Goal: Communication & Community: Answer question/provide support

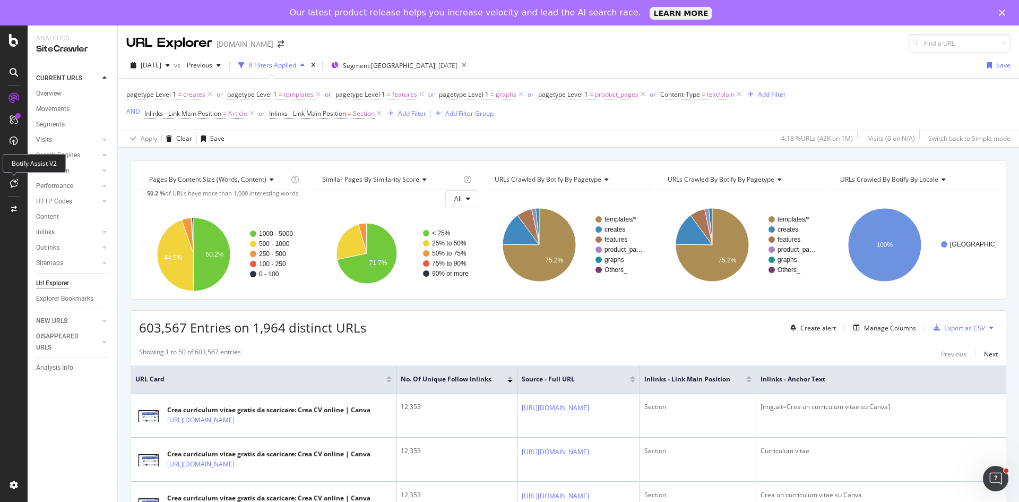
click at [17, 188] on div at bounding box center [13, 183] width 17 height 17
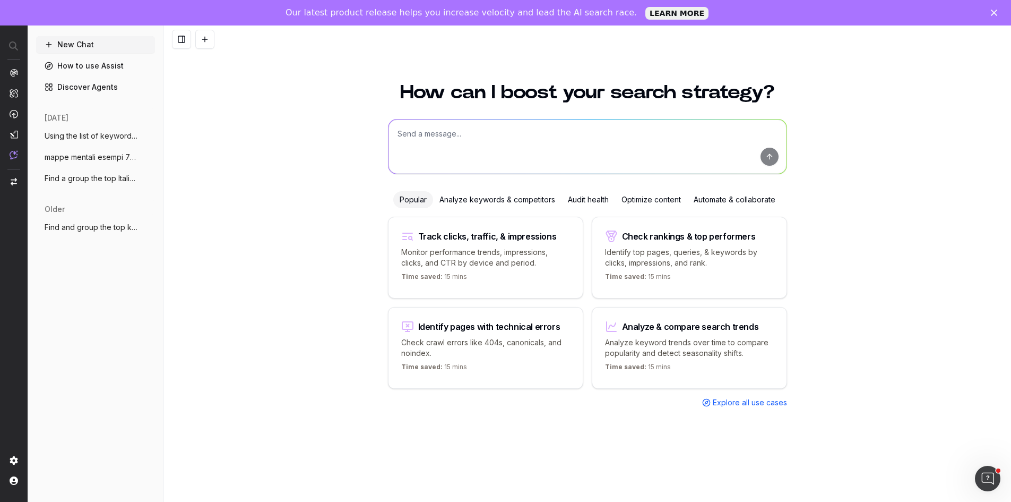
click at [580, 131] on textarea at bounding box center [588, 146] width 398 height 54
click at [485, 143] on textarea at bounding box center [588, 146] width 398 height 54
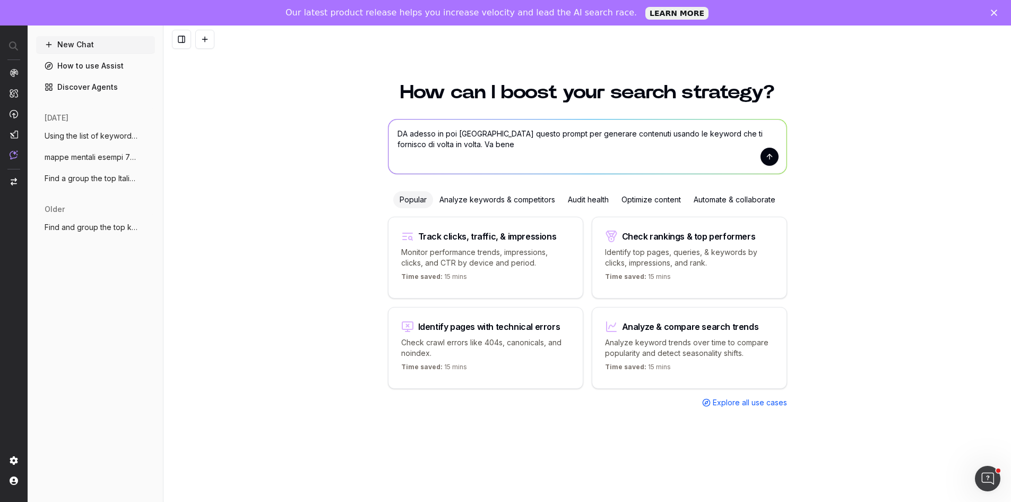
type textarea "DA adesso in poi usa questo prompt per generare contenuti usando le keyword che…"
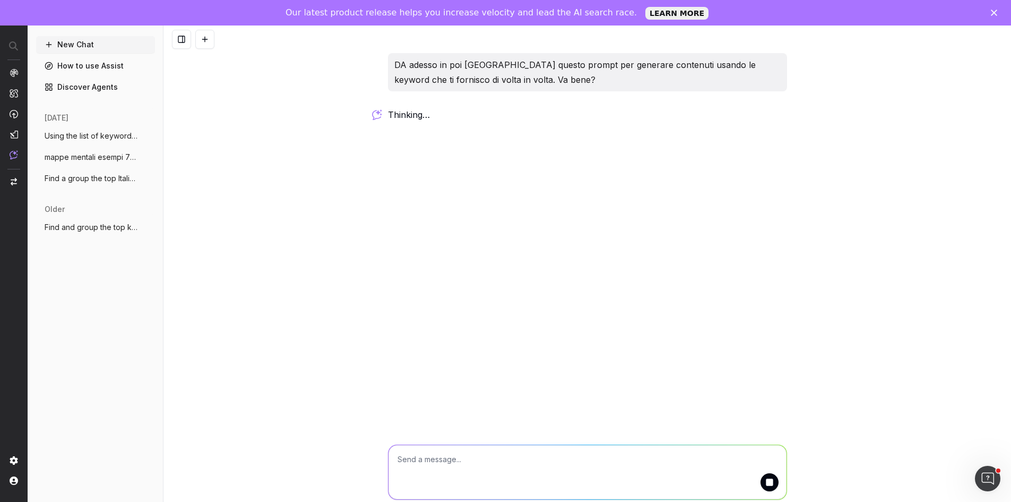
scroll to position [25, 0]
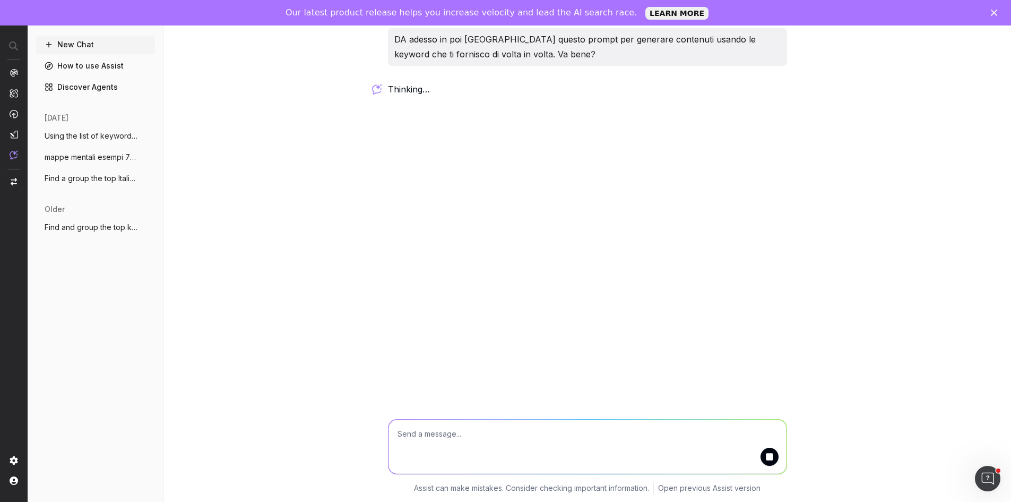
click at [568, 450] on textarea at bounding box center [588, 446] width 398 height 54
paste textarea "Using the list of keyword above, Create an engaging, SEO-friendly page about [m…"
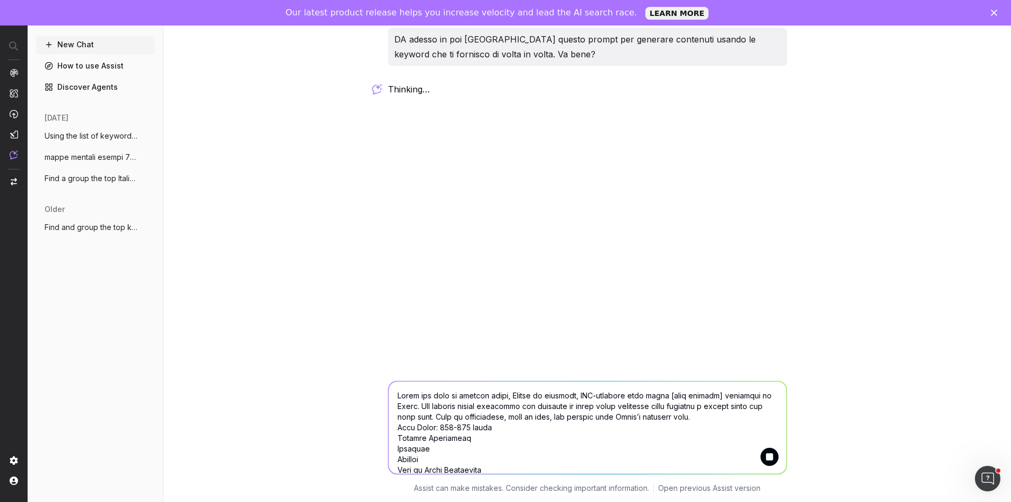
scroll to position [1095, 0]
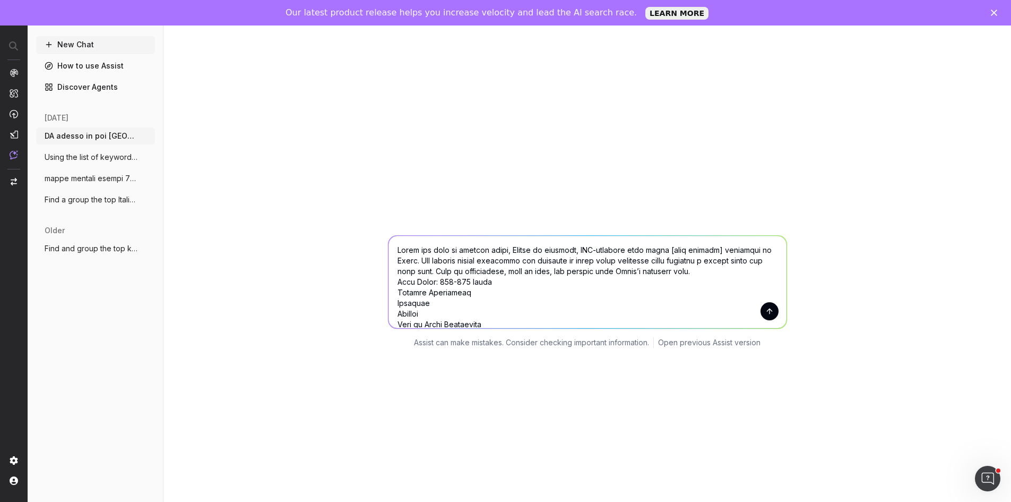
scroll to position [690, 0]
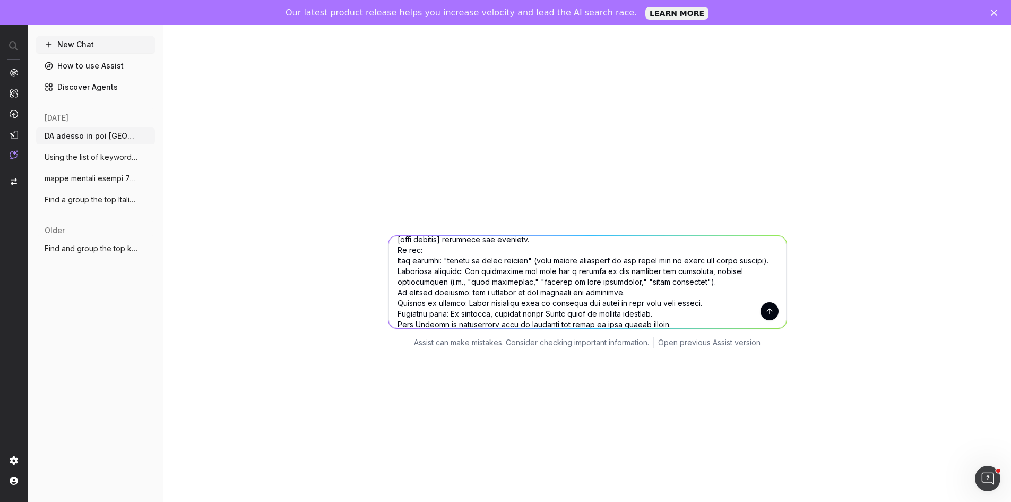
drag, startPoint x: 389, startPoint y: 285, endPoint x: 699, endPoint y: 313, distance: 310.8
click at [699, 313] on textarea at bounding box center [588, 282] width 398 height 92
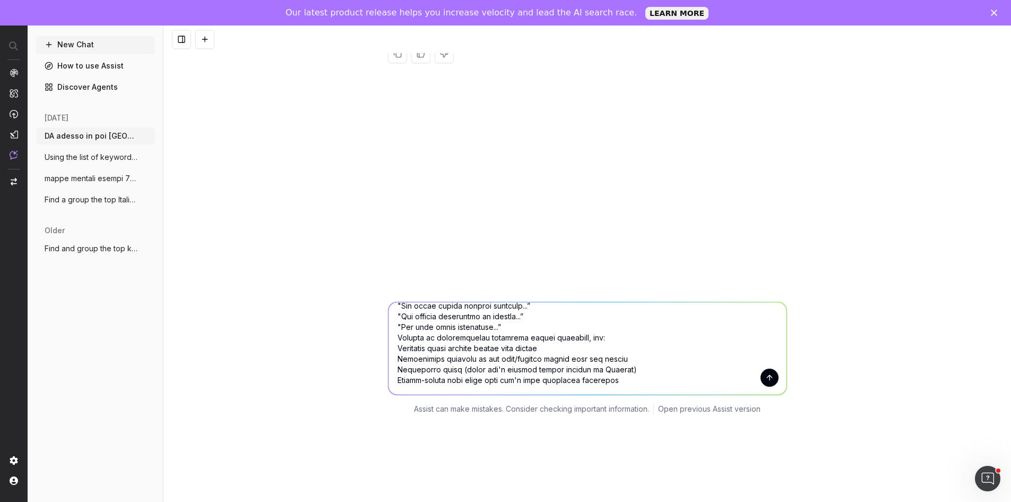
scroll to position [106, 0]
click at [707, 377] on textarea at bounding box center [588, 346] width 398 height 92
paste textarea "Main keyword: "esempi di mappe mentali" (must appear naturally in the intro and…"
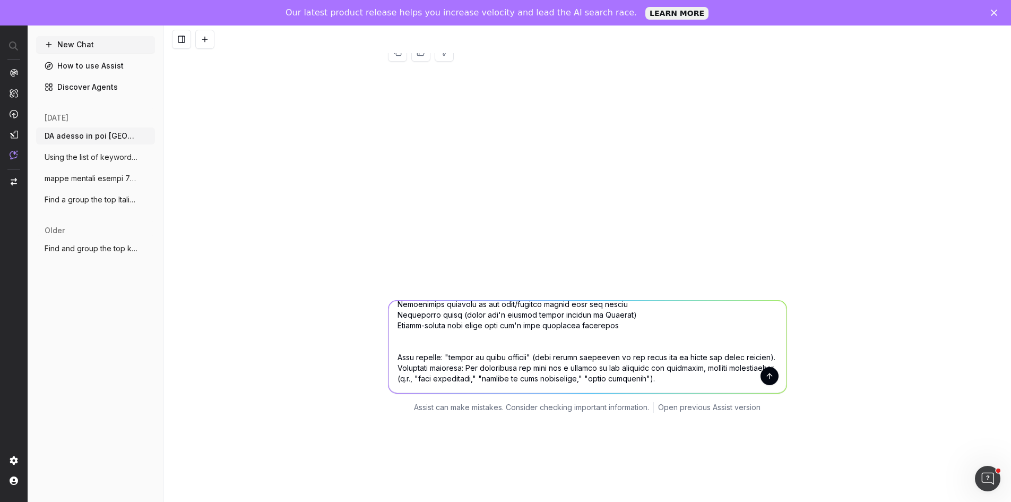
scroll to position [1115, 0]
drag, startPoint x: 459, startPoint y: 388, endPoint x: 677, endPoint y: 378, distance: 218.4
click at [677, 378] on textarea at bounding box center [588, 346] width 398 height 92
paste textarea "menu italiano esempio di menu italiano menu ristoranti italiani"
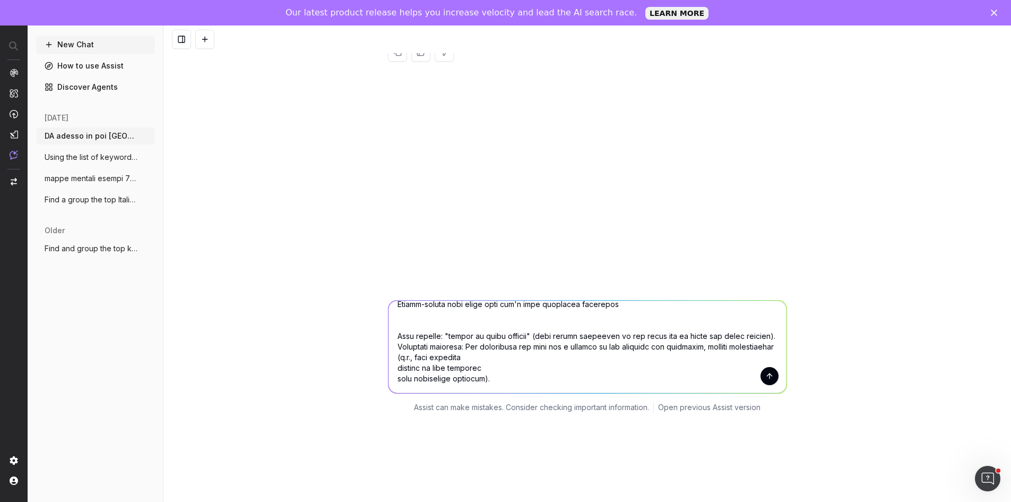
scroll to position [1126, 0]
drag, startPoint x: 451, startPoint y: 332, endPoint x: 537, endPoint y: 336, distance: 86.1
click at [537, 336] on textarea at bounding box center [588, 346] width 398 height 92
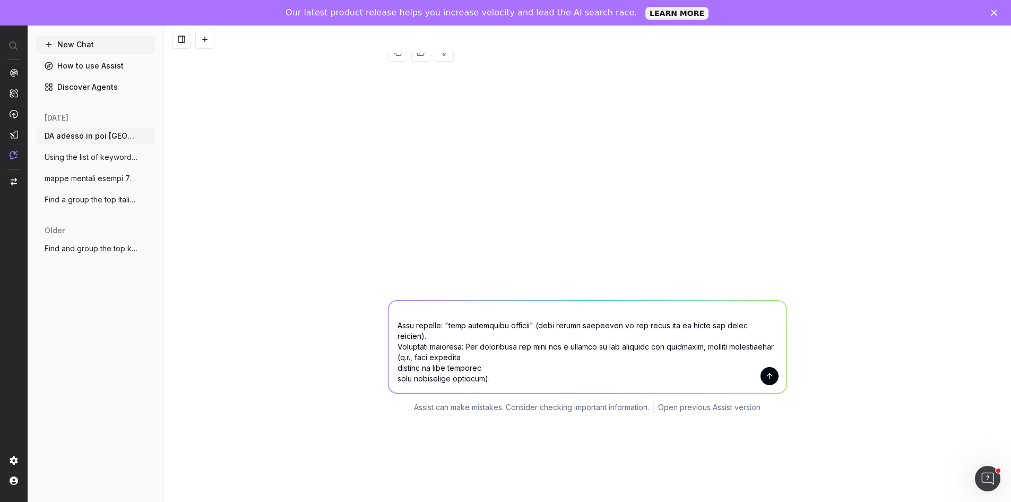
type textarea "Using the list of keyword above, Create an engaging, SEO-friendly page about [m…"
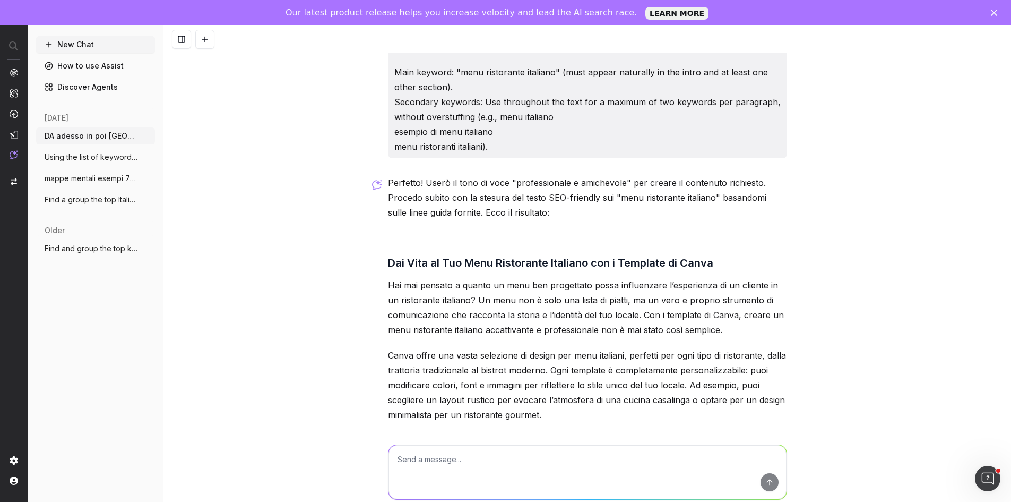
scroll to position [1850, 0]
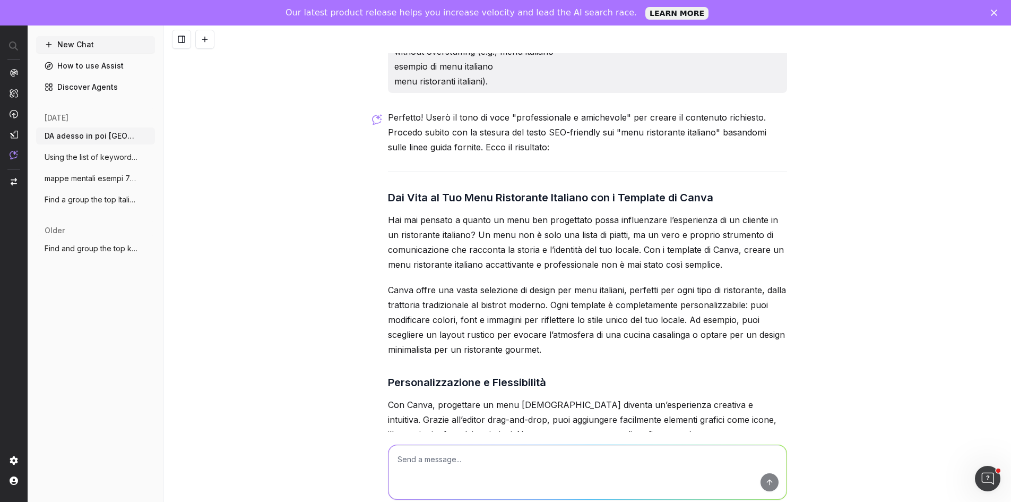
drag, startPoint x: 380, startPoint y: 203, endPoint x: 562, endPoint y: 335, distance: 225.0
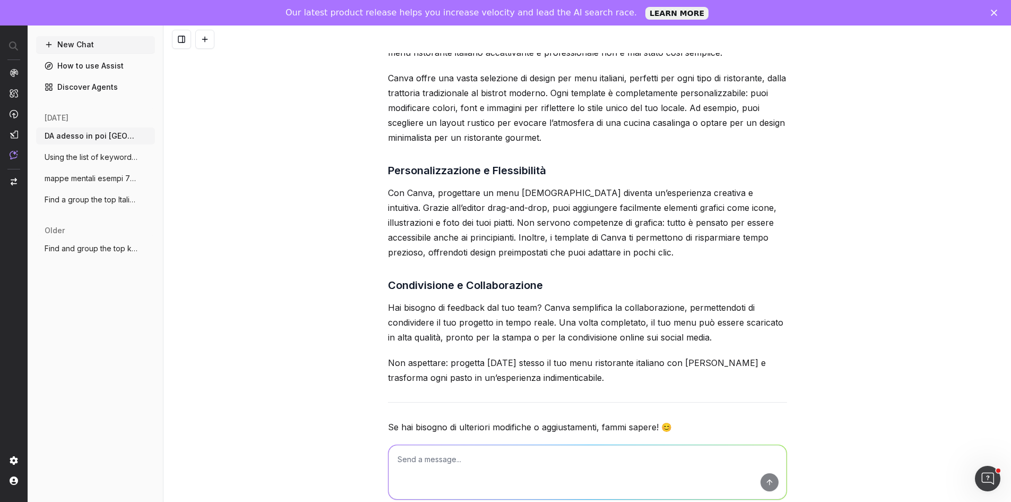
scroll to position [2062, 0]
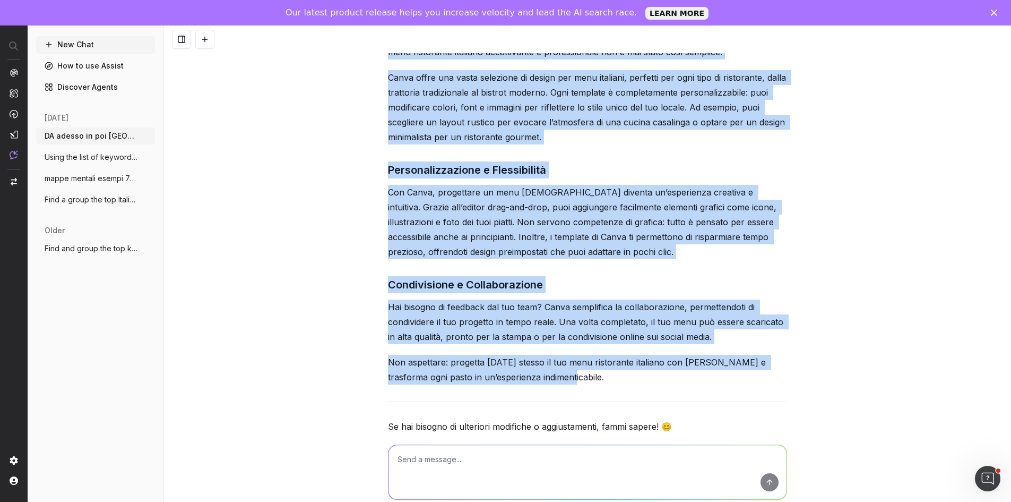
click at [557, 368] on p "Non aspettare: progetta oggi stesso il tuo menu ristorante italiano con Canva e…" at bounding box center [587, 370] width 399 height 30
copy div "Hai mai pensato a quanto un menu ben progettato possa influenzare l’esperienza …"
